Goal: Information Seeking & Learning: Learn about a topic

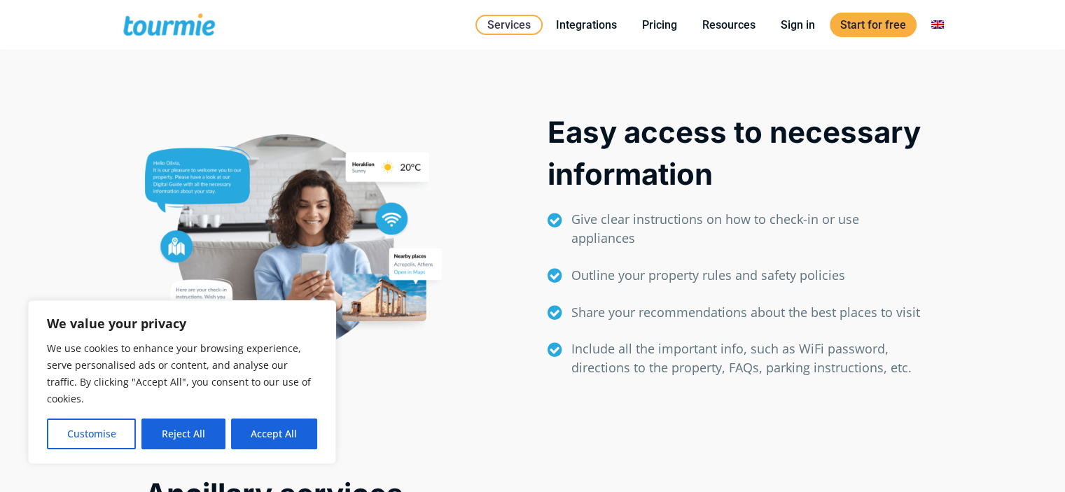
scroll to position [571, 0]
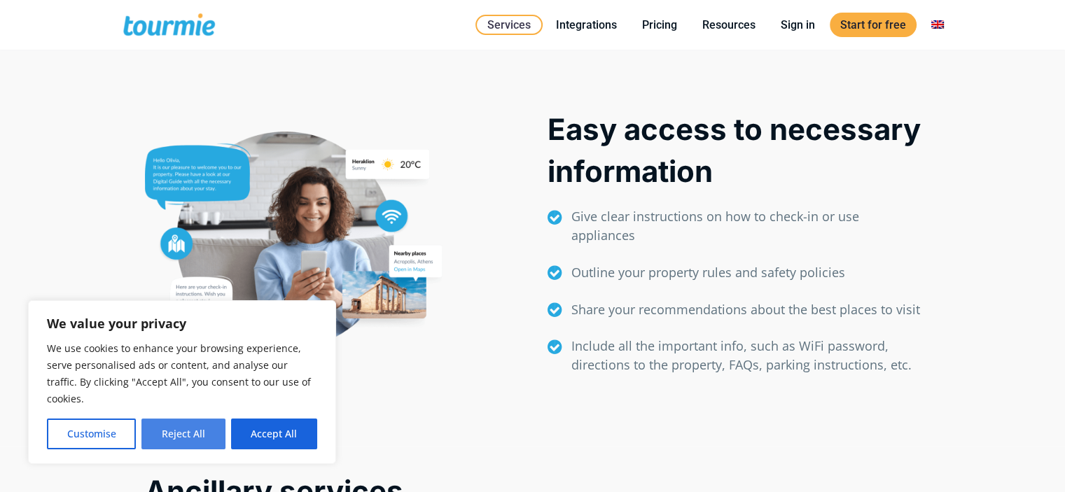
click at [199, 432] on button "Reject All" at bounding box center [182, 434] width 83 height 31
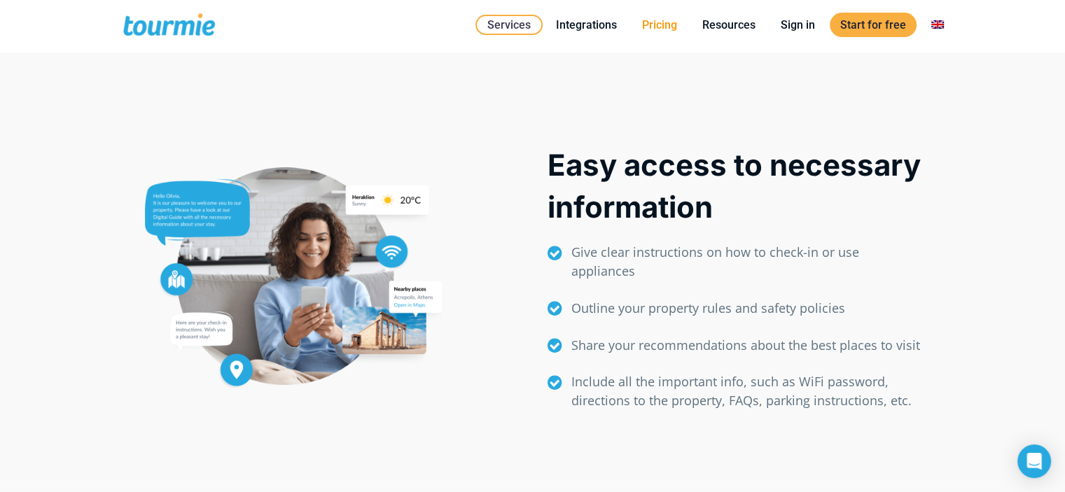
scroll to position [535, 0]
click at [662, 25] on link "Pricing" at bounding box center [659, 25] width 56 height 18
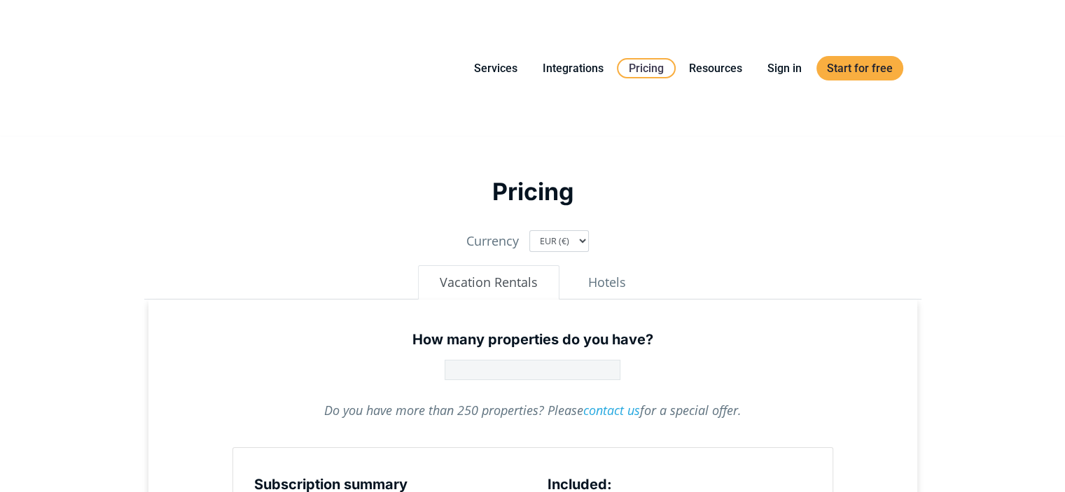
type input "1"
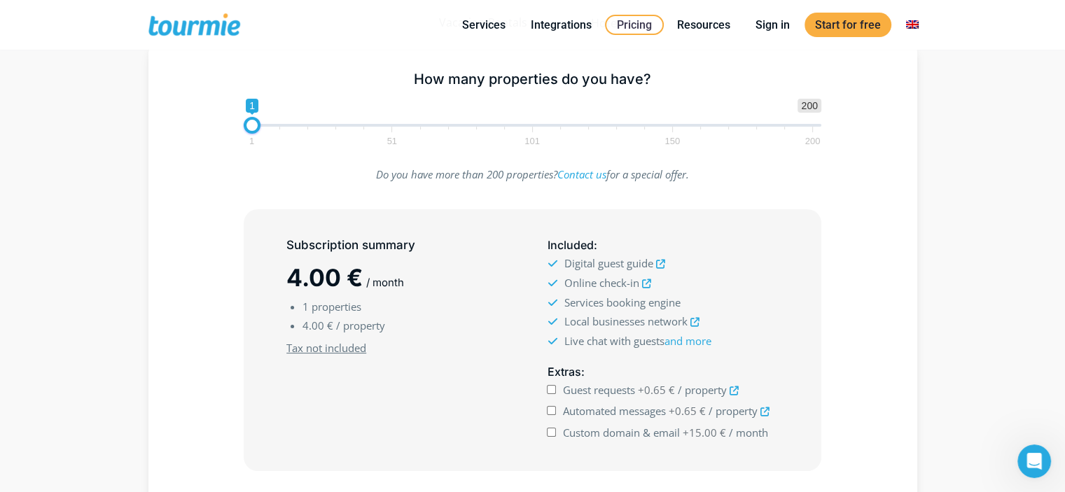
click at [552, 391] on input "Guest requests +0.65 € / property" at bounding box center [551, 389] width 9 height 9
checkbox input "false"
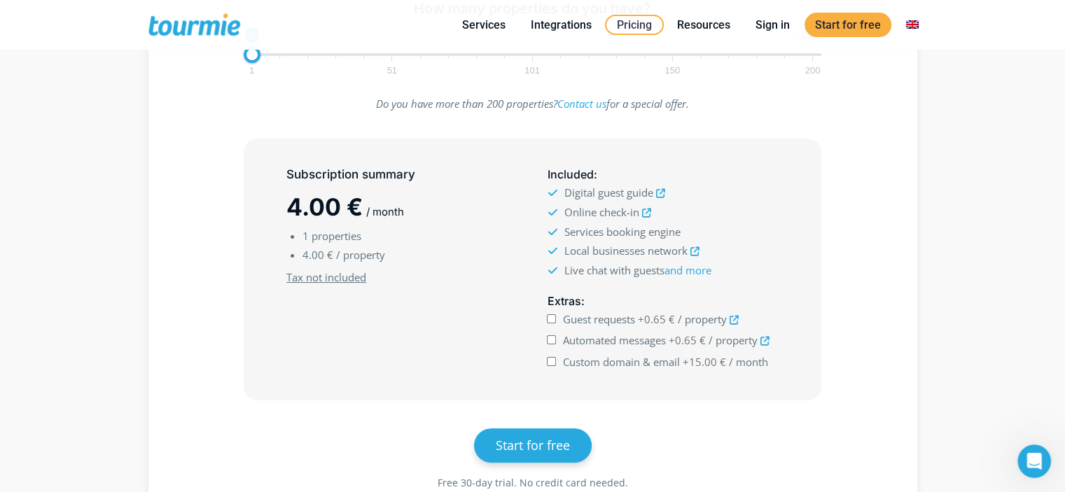
scroll to position [288, 0]
click at [552, 357] on input "Custom domain & email +15.00 € / month" at bounding box center [551, 360] width 9 height 9
click at [554, 357] on input "Custom domain & email +15.00 € / month" at bounding box center [551, 360] width 9 height 9
checkbox input "false"
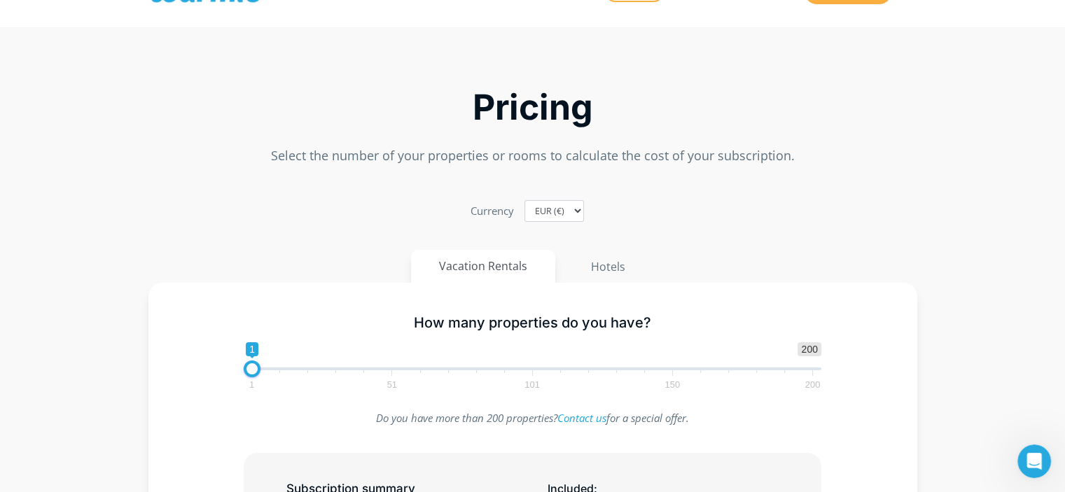
scroll to position [0, 0]
